Goal: Navigation & Orientation: Find specific page/section

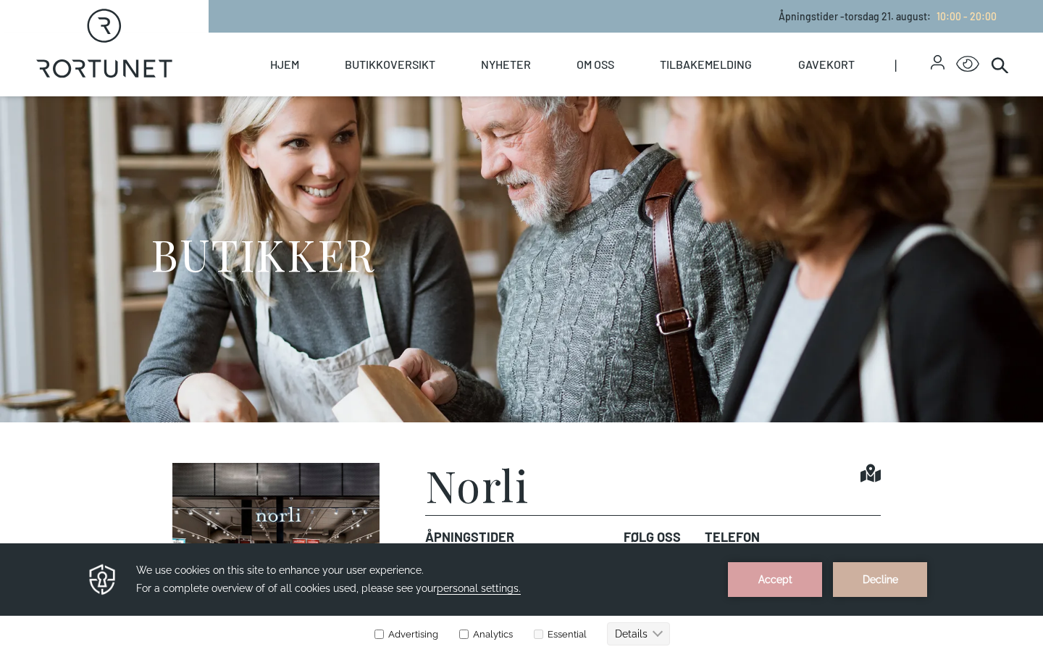
click at [129, 77] on icon "Rortunet" at bounding box center [104, 44] width 137 height 70
select select "NO"
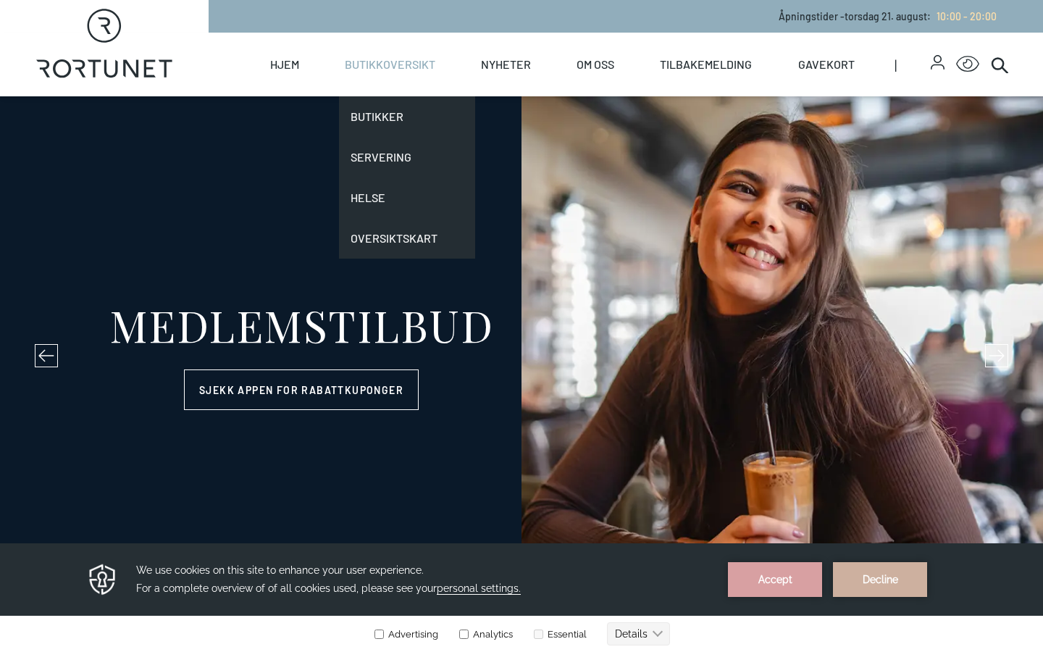
click at [419, 62] on link "Butikkoversikt" at bounding box center [390, 65] width 91 height 64
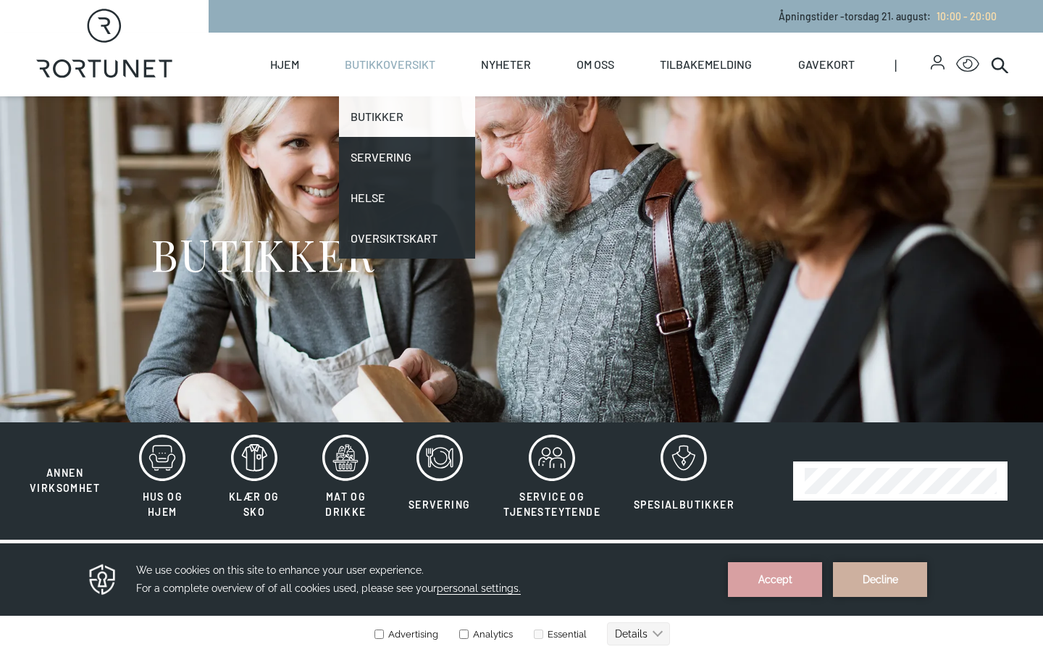
click at [396, 104] on link "Butikker" at bounding box center [407, 116] width 136 height 41
click at [375, 121] on link "Butikker" at bounding box center [407, 116] width 136 height 41
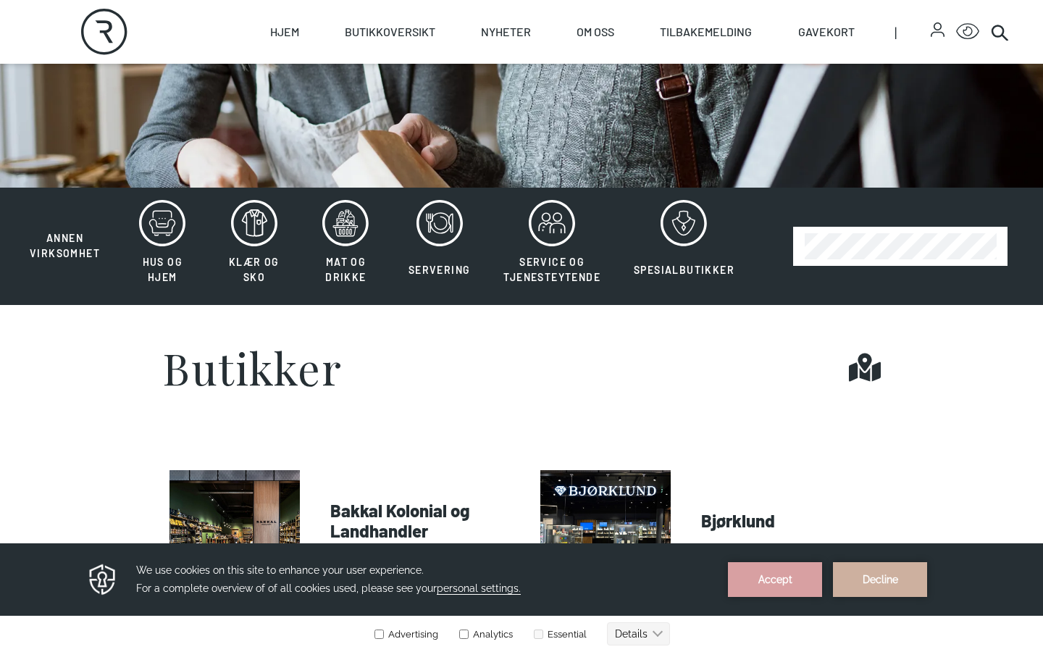
scroll to position [304, 0]
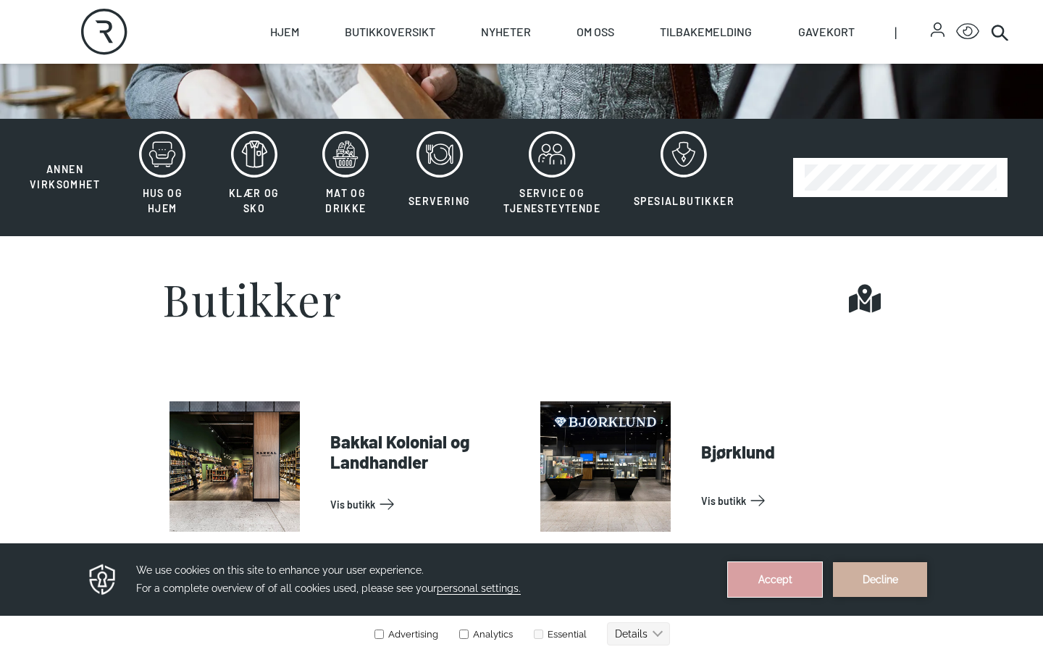
click at [780, 584] on button "Accept" at bounding box center [775, 579] width 94 height 35
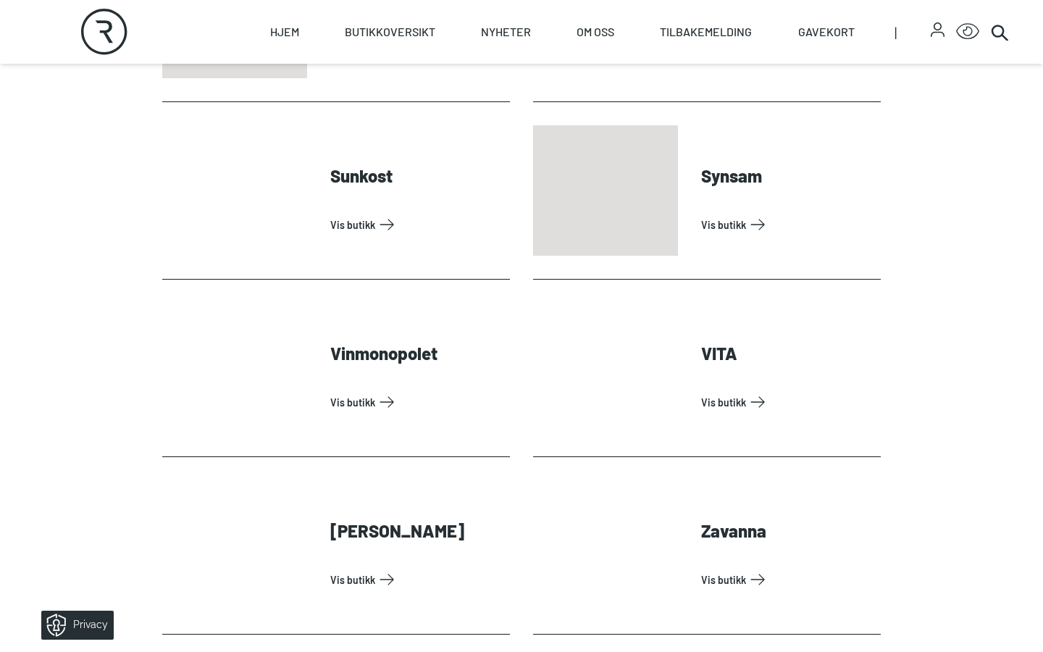
scroll to position [4280, 0]
